Goal: Task Accomplishment & Management: Use online tool/utility

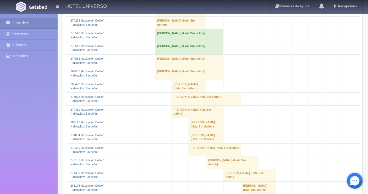
scroll to position [175, 0]
click at [163, 71] on td "Miguel Valenzuela (Hab. Sin definir)" at bounding box center [189, 73] width 68 height 13
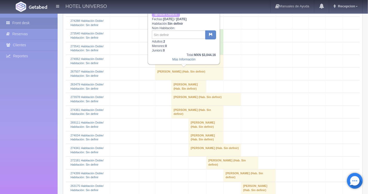
click at [167, 73] on td "Miguel Valenzuela (Hab. Sin definir)" at bounding box center [189, 73] width 68 height 13
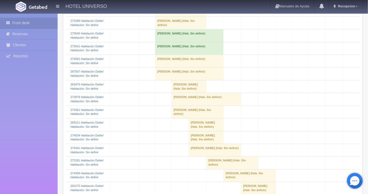
click at [168, 72] on td "Miguel Valenzuela (Hab. Sin definir)" at bounding box center [189, 73] width 68 height 13
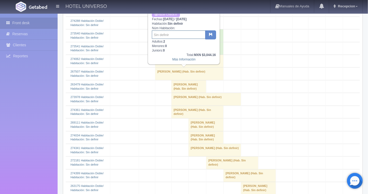
click at [169, 35] on input "text" at bounding box center [179, 34] width 54 height 8
type input "436"
click at [210, 34] on icon "button" at bounding box center [210, 34] width 3 height 3
